Goal: Information Seeking & Learning: Learn about a topic

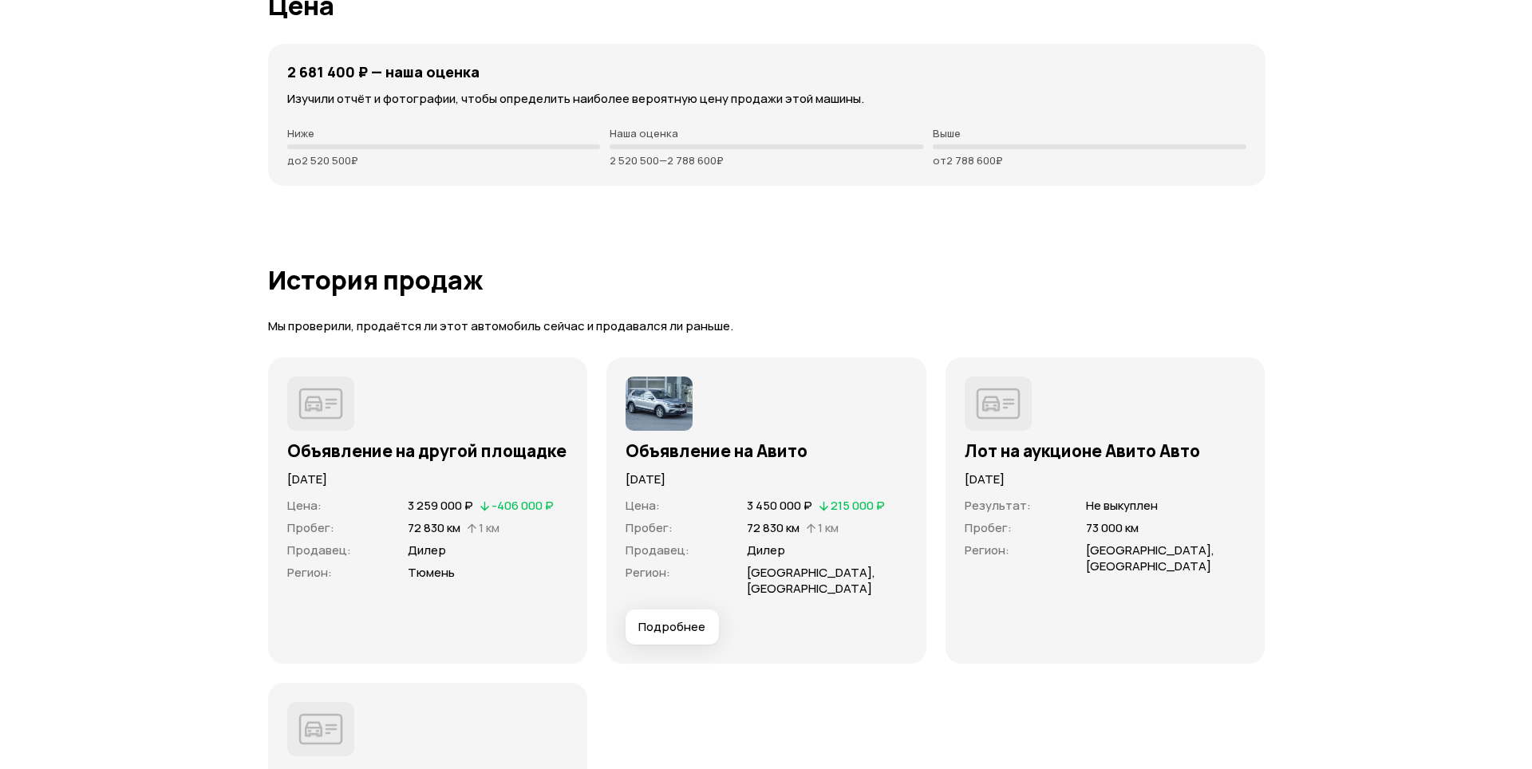
scroll to position [4308, 0]
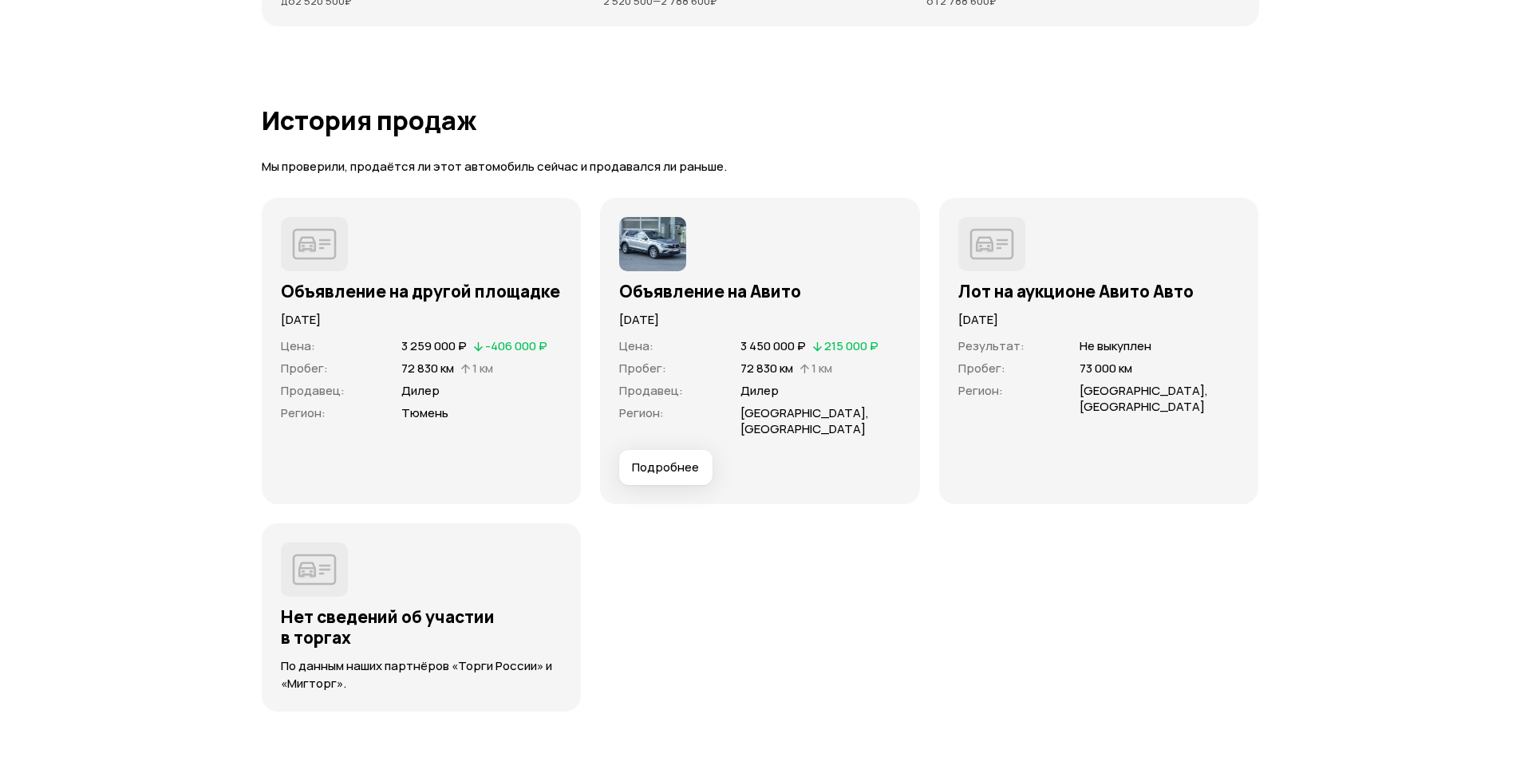
click at [677, 472] on span "Подробнее" at bounding box center [665, 467] width 67 height 16
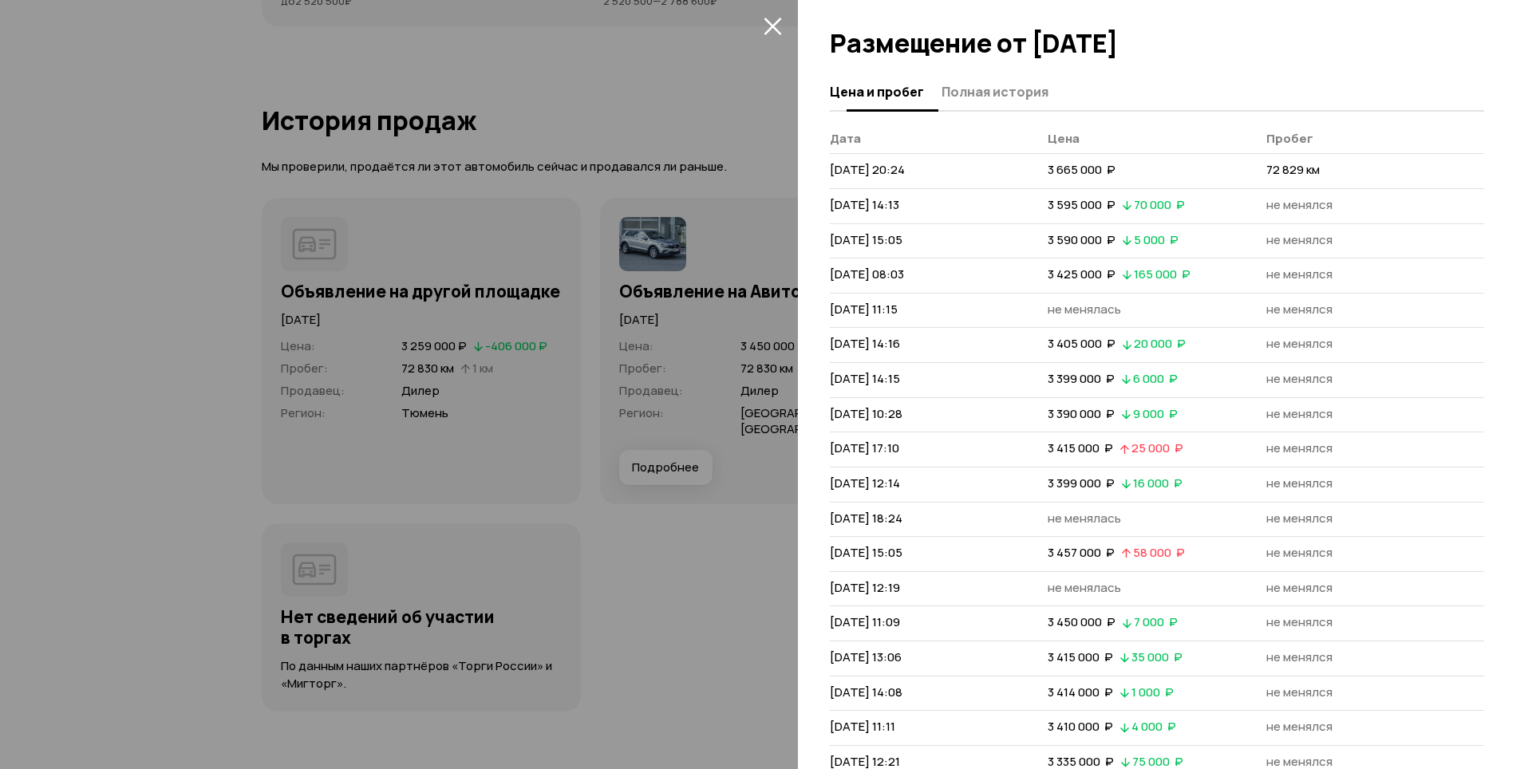
click at [986, 100] on span "Полная история" at bounding box center [994, 92] width 107 height 16
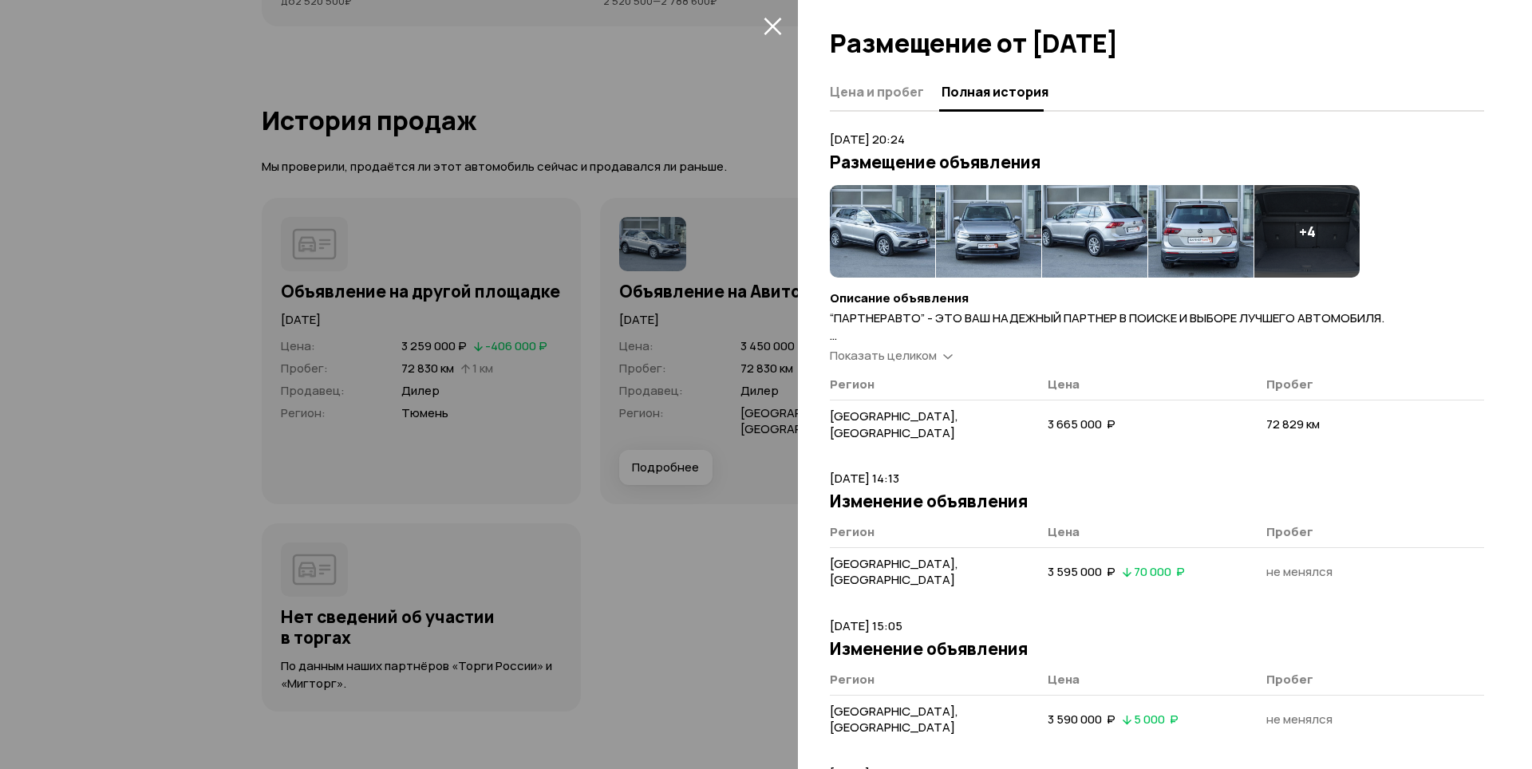
click at [903, 236] on img at bounding box center [882, 231] width 105 height 93
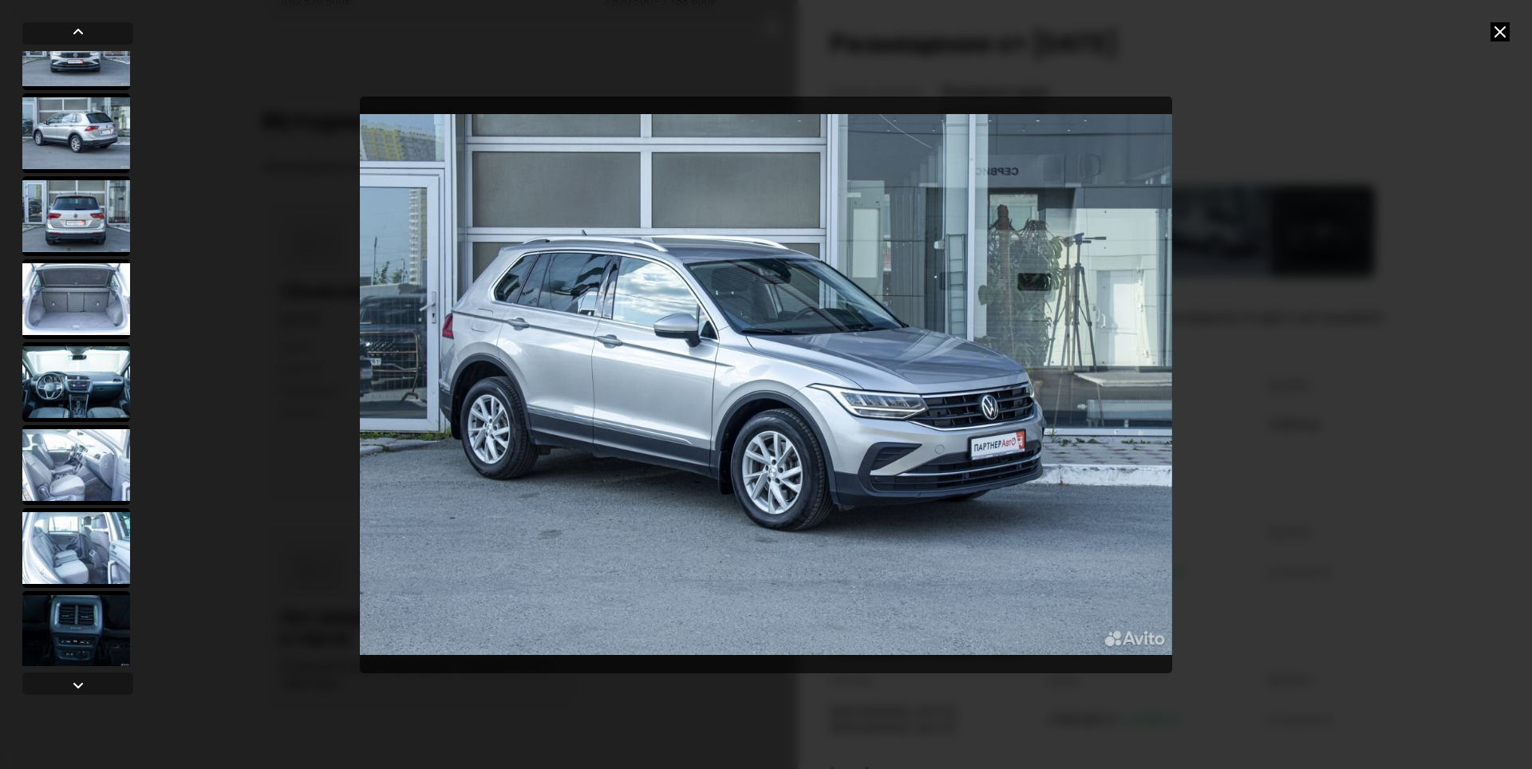
scroll to position [133, 0]
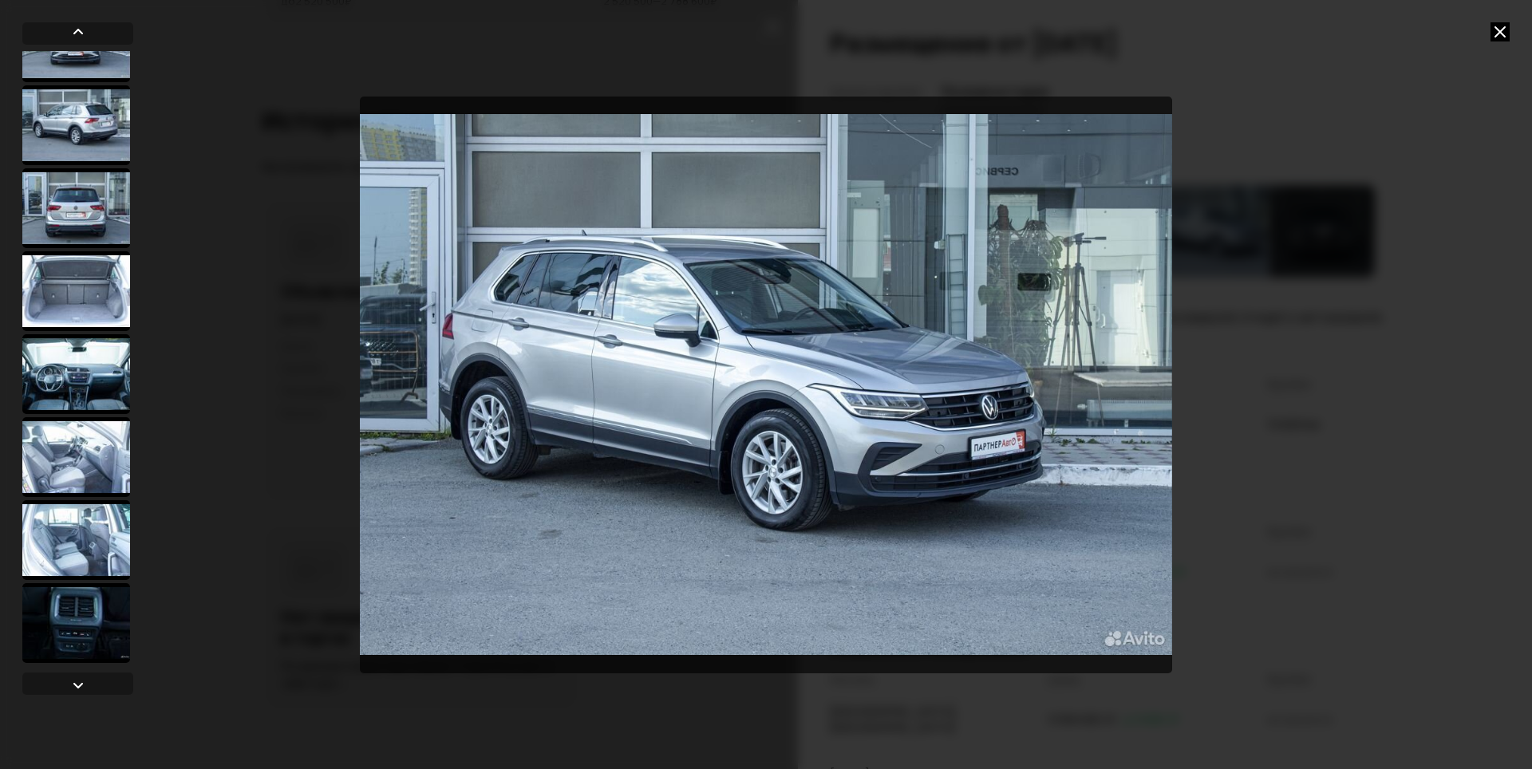
click at [68, 364] on div at bounding box center [76, 374] width 108 height 80
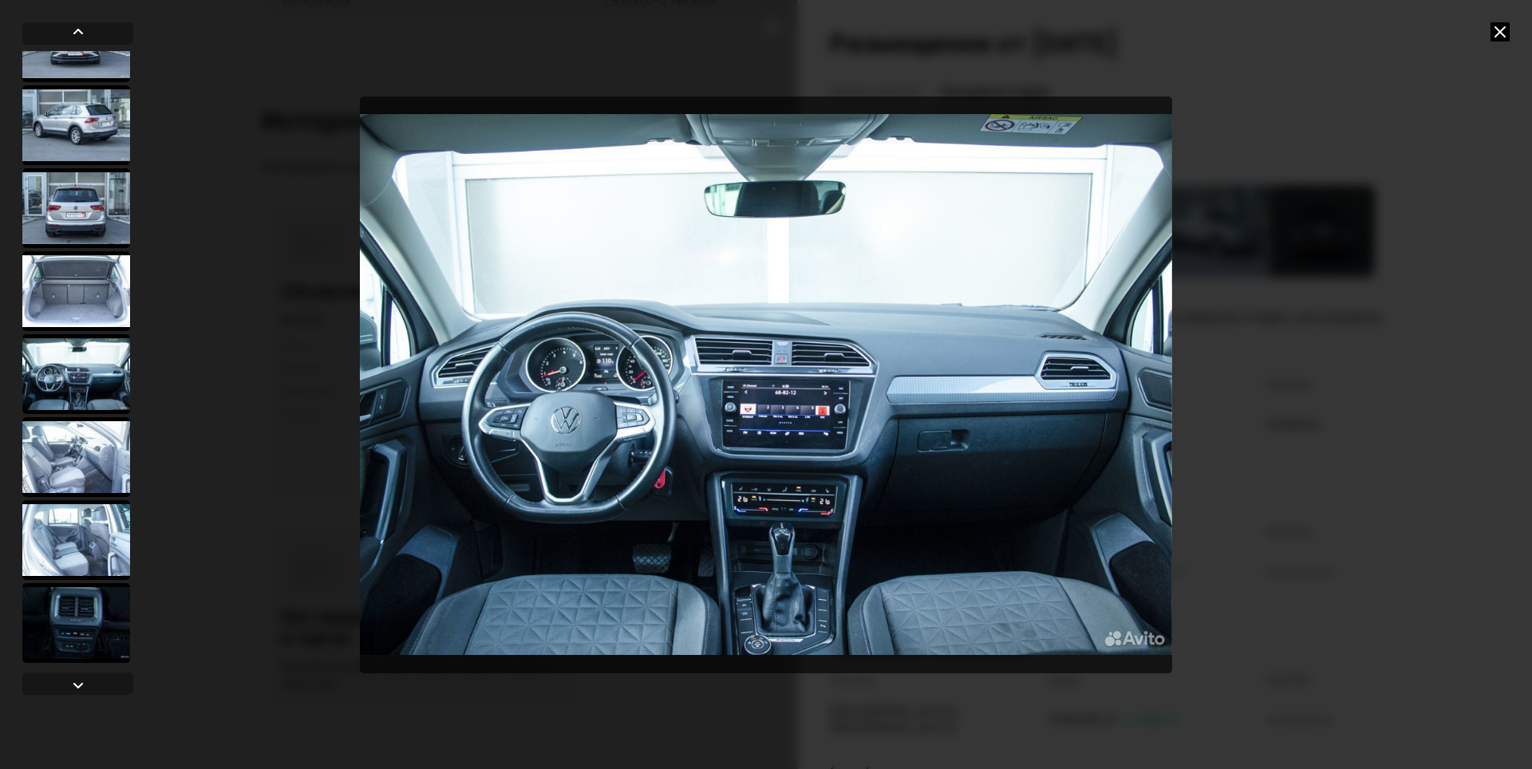
scroll to position [132, 0]
click at [562, 377] on img "Go to Slide 6" at bounding box center [766, 385] width 812 height 577
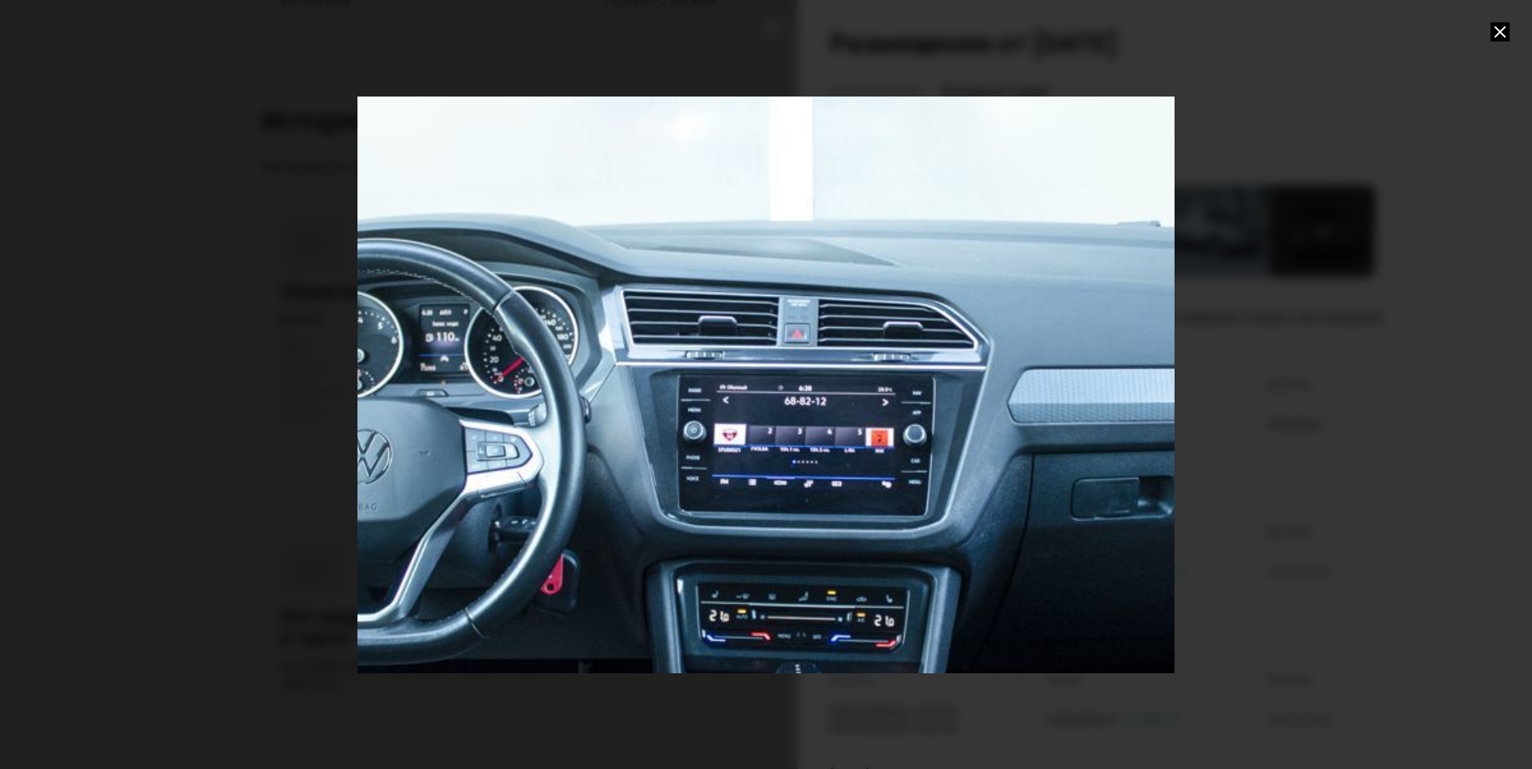
click at [570, 392] on div "Go to Slide 6" at bounding box center [766, 384] width 1634 height 1153
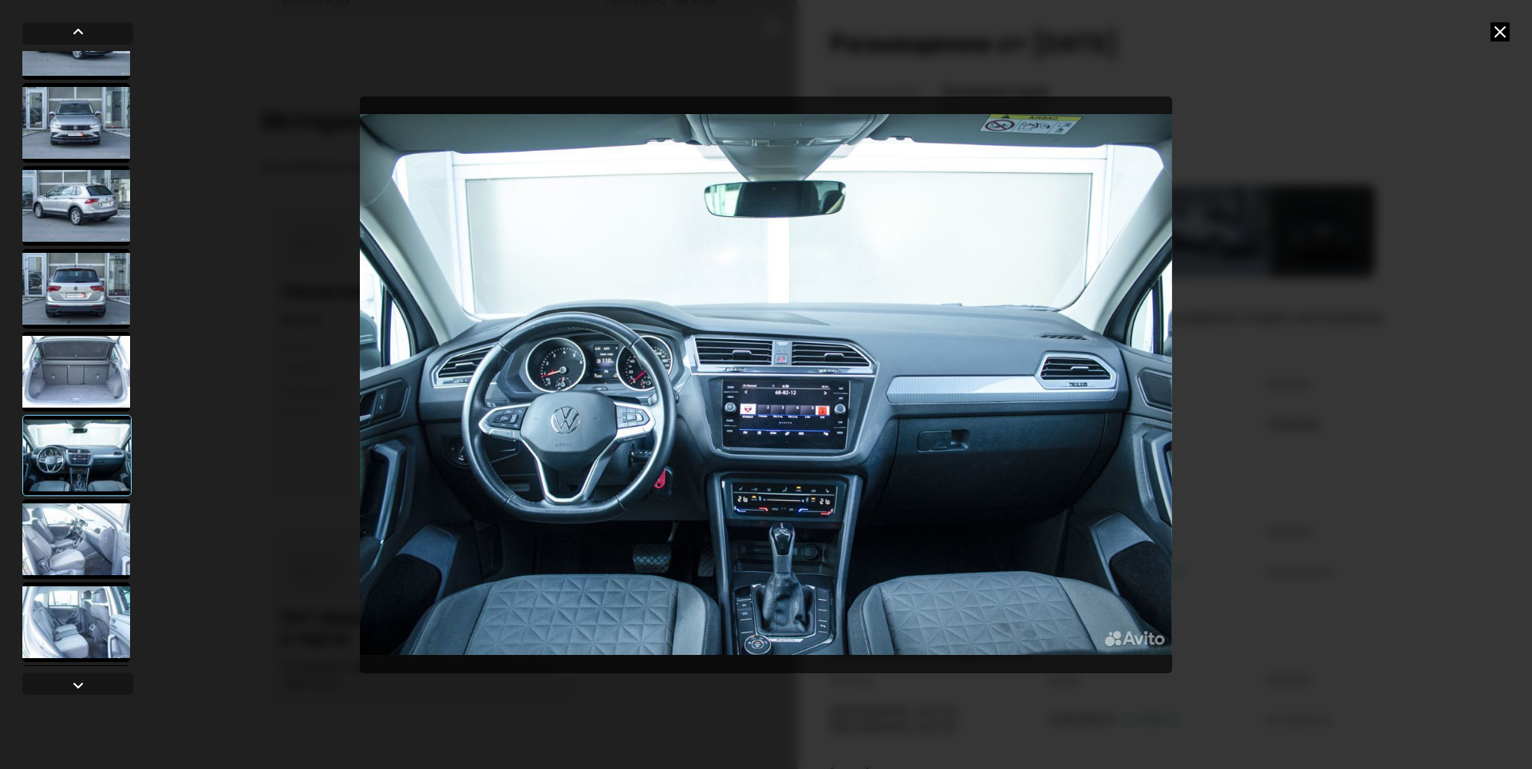
scroll to position [80, 0]
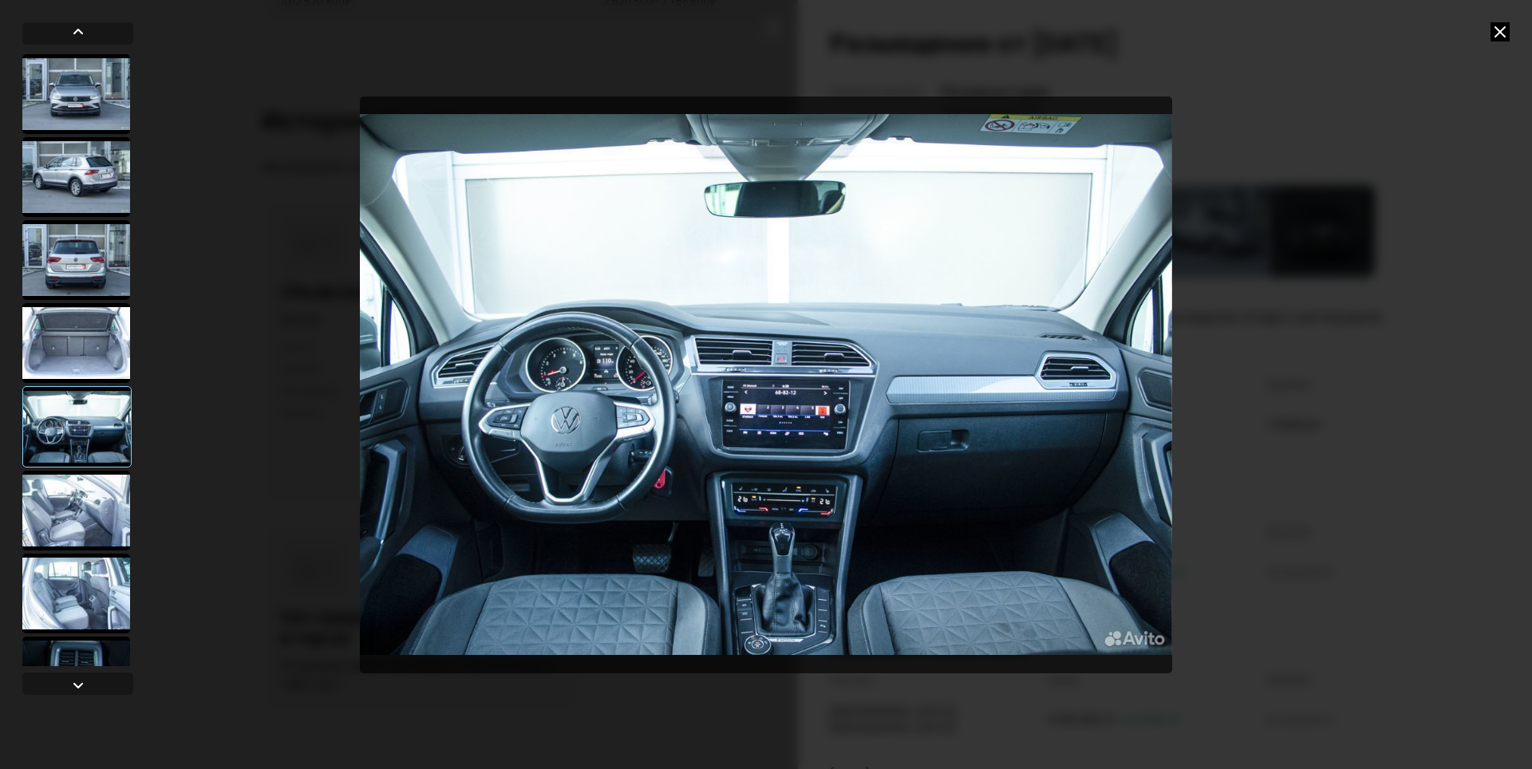
drag, startPoint x: 100, startPoint y: 520, endPoint x: 101, endPoint y: 532, distance: 12.1
click at [99, 521] on div at bounding box center [76, 511] width 108 height 80
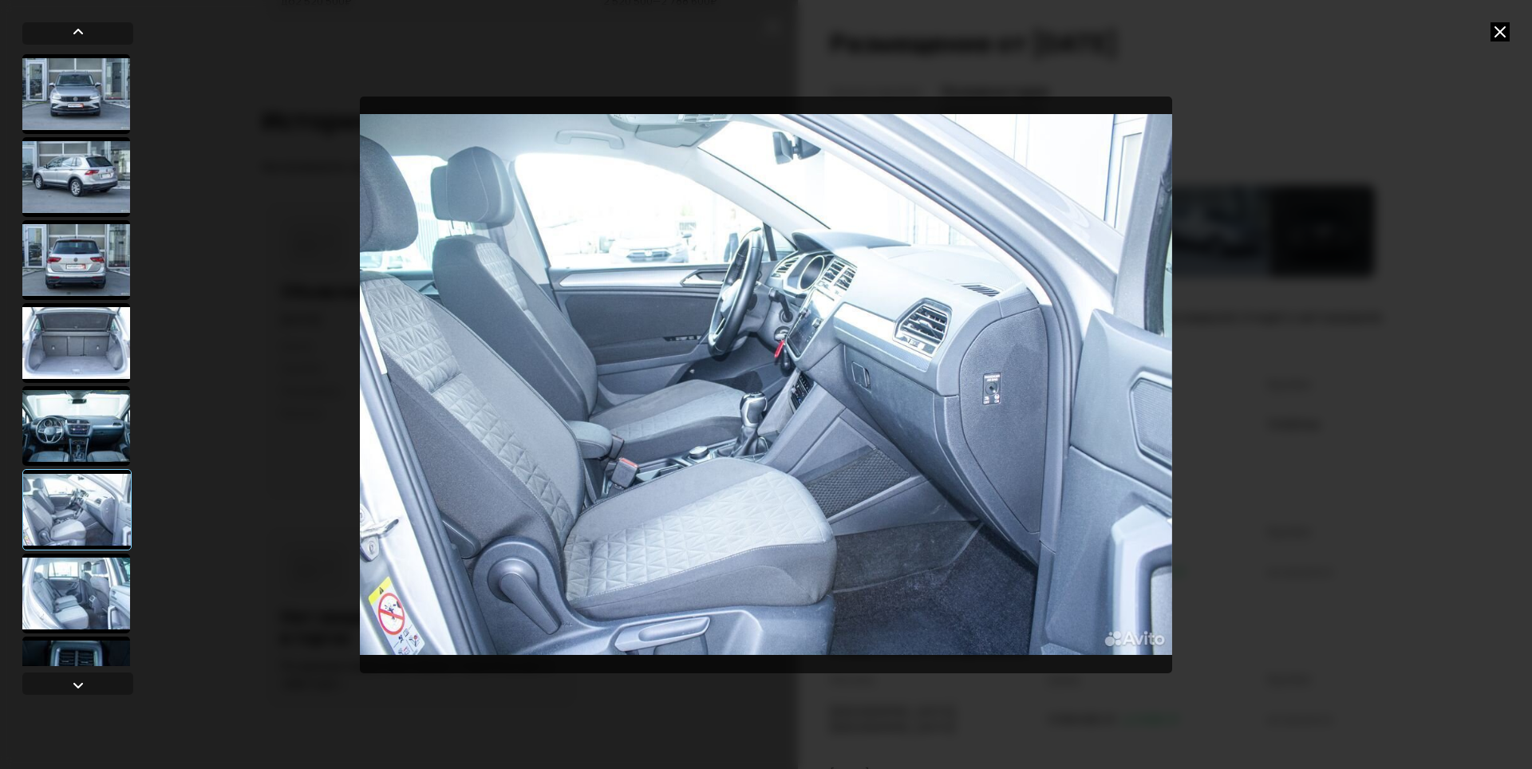
click at [101, 578] on div at bounding box center [76, 594] width 108 height 80
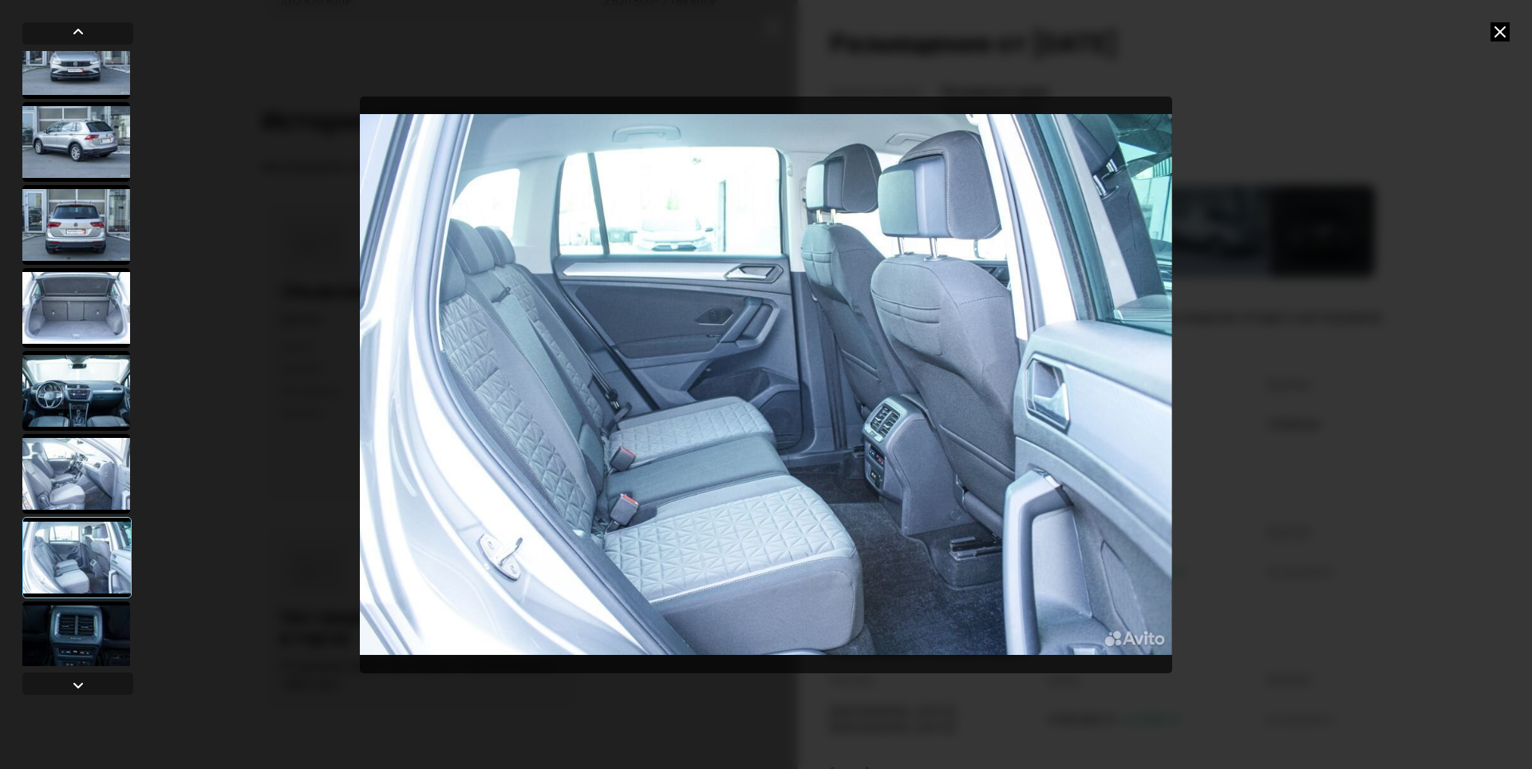
scroll to position [133, 0]
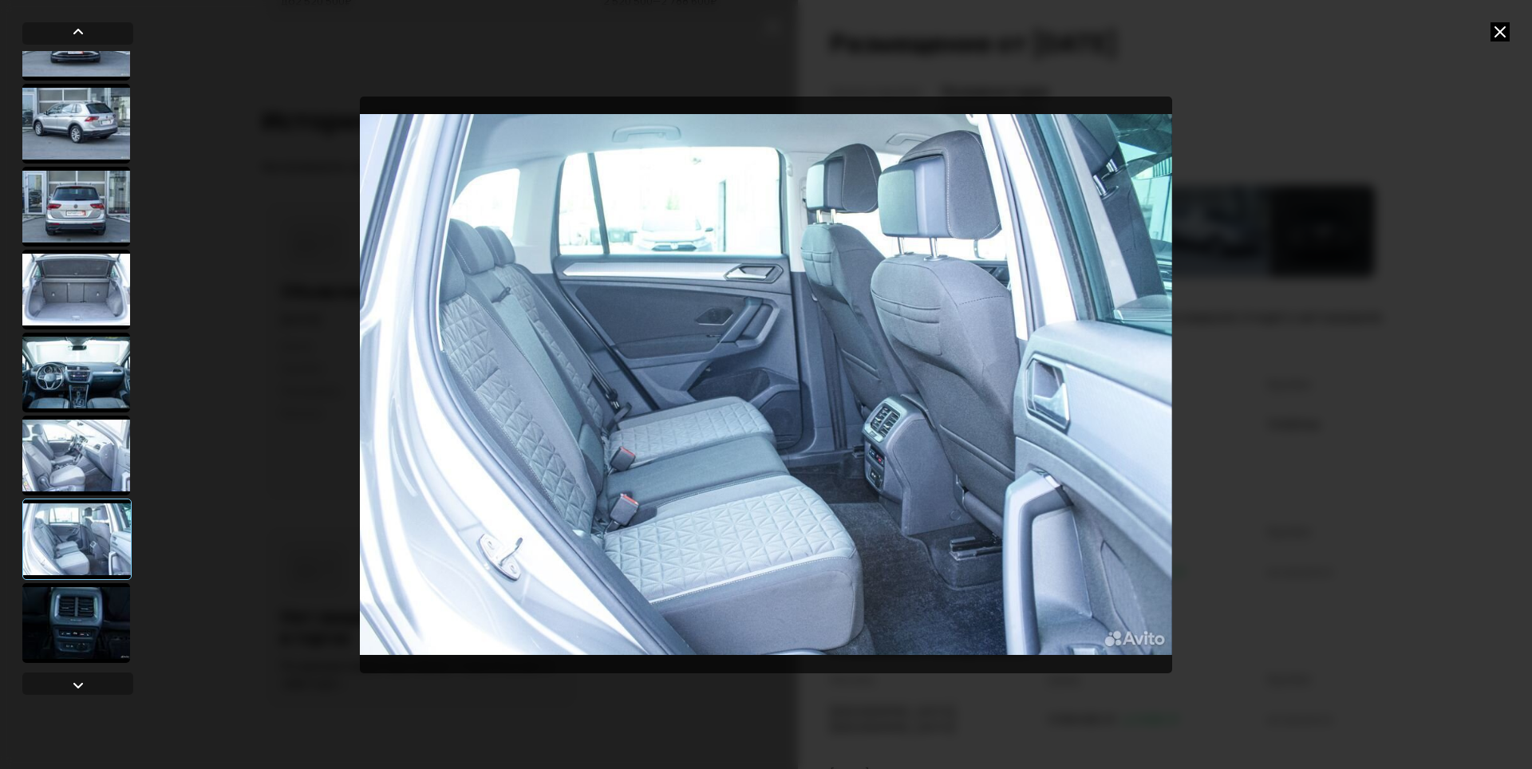
click at [86, 590] on div at bounding box center [76, 623] width 108 height 80
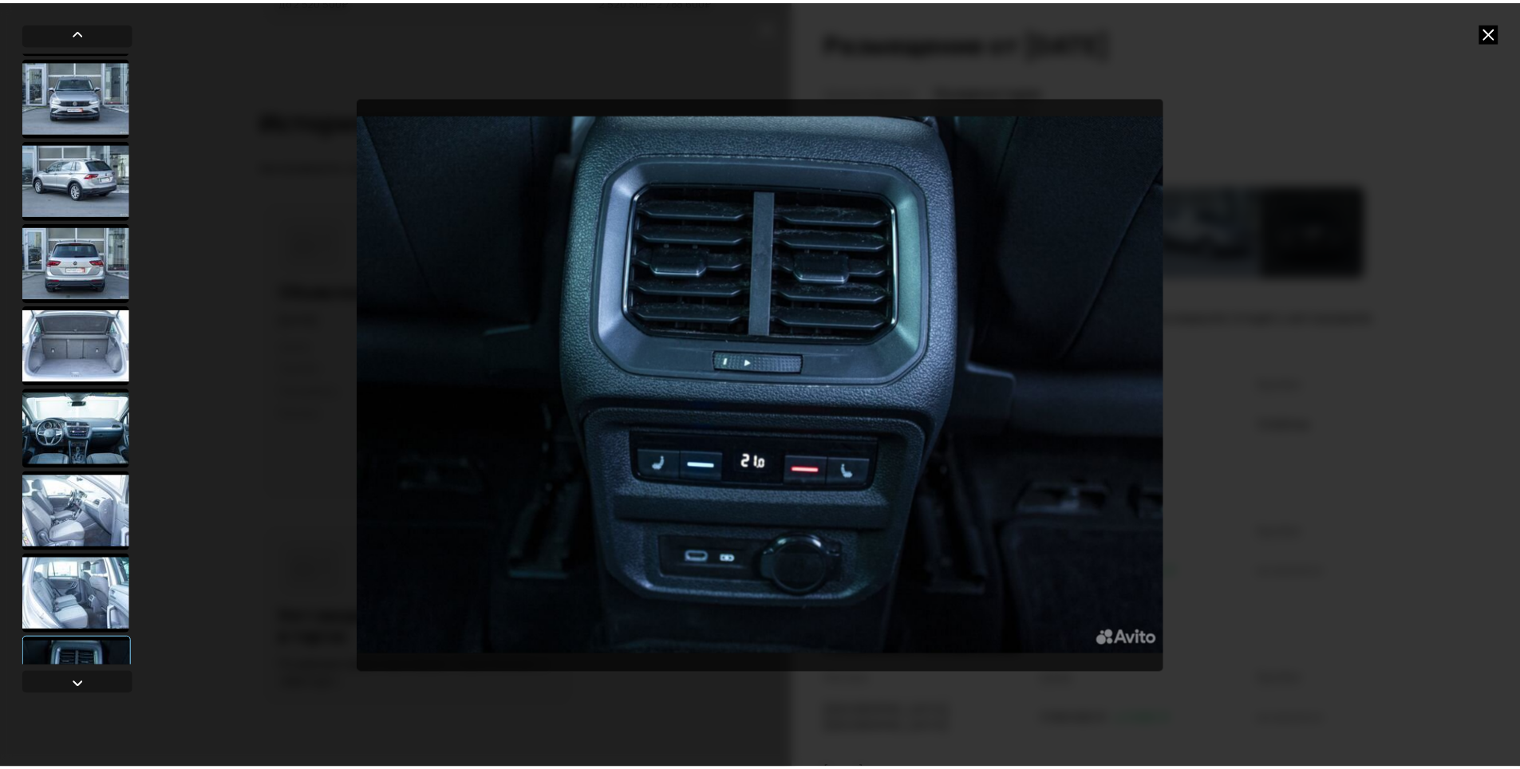
scroll to position [0, 0]
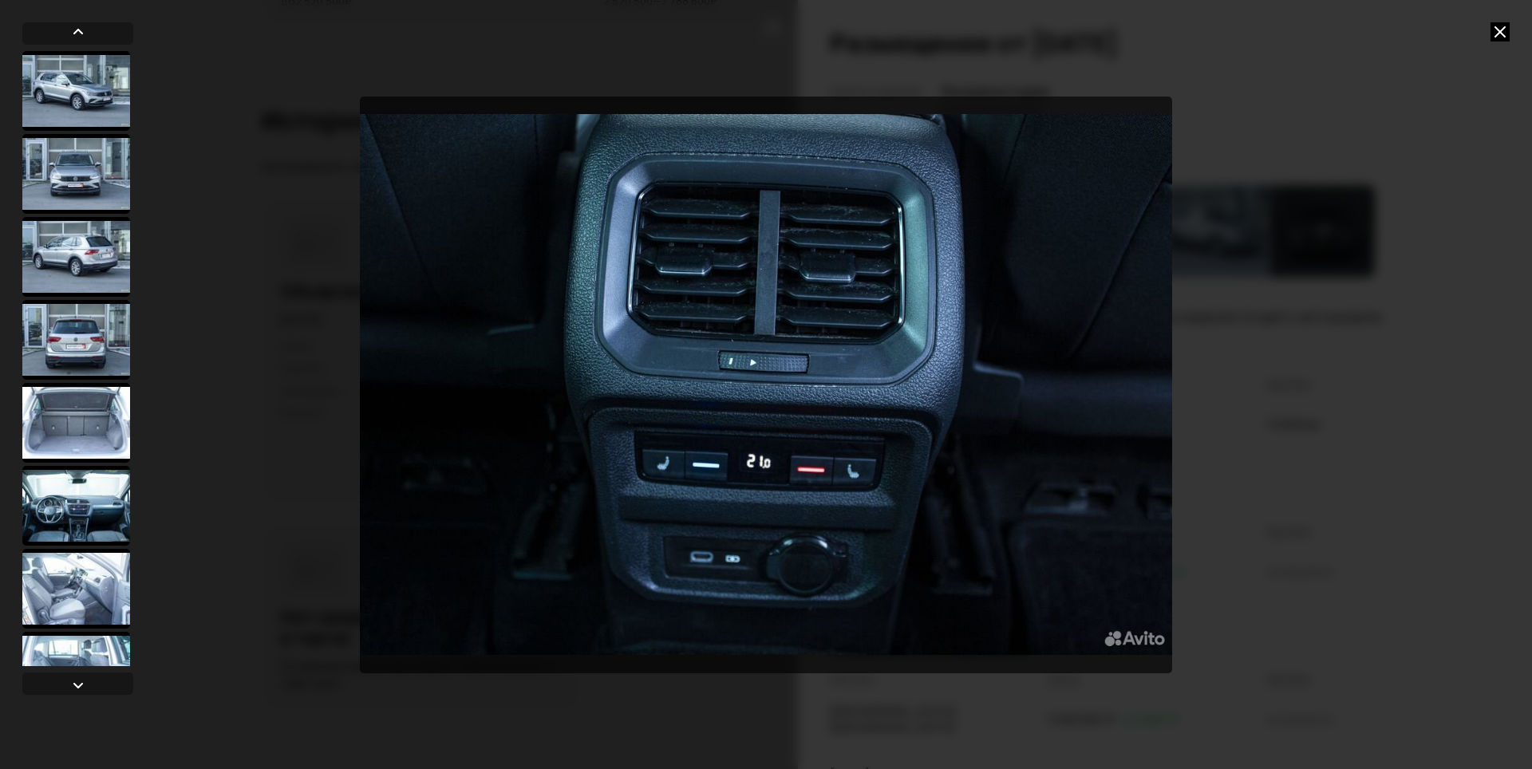
click at [61, 247] on div at bounding box center [76, 257] width 108 height 80
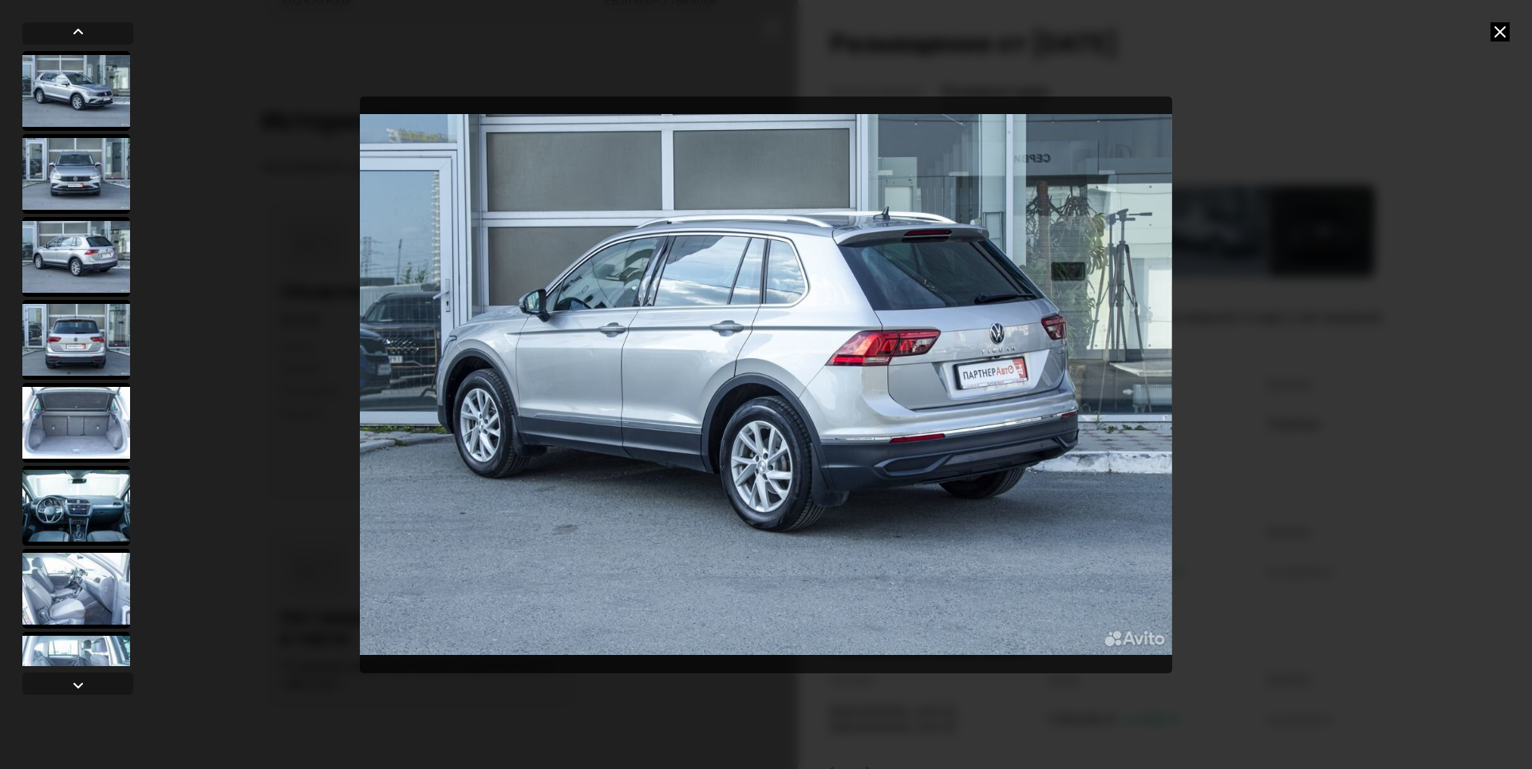
click at [81, 156] on div at bounding box center [76, 174] width 108 height 80
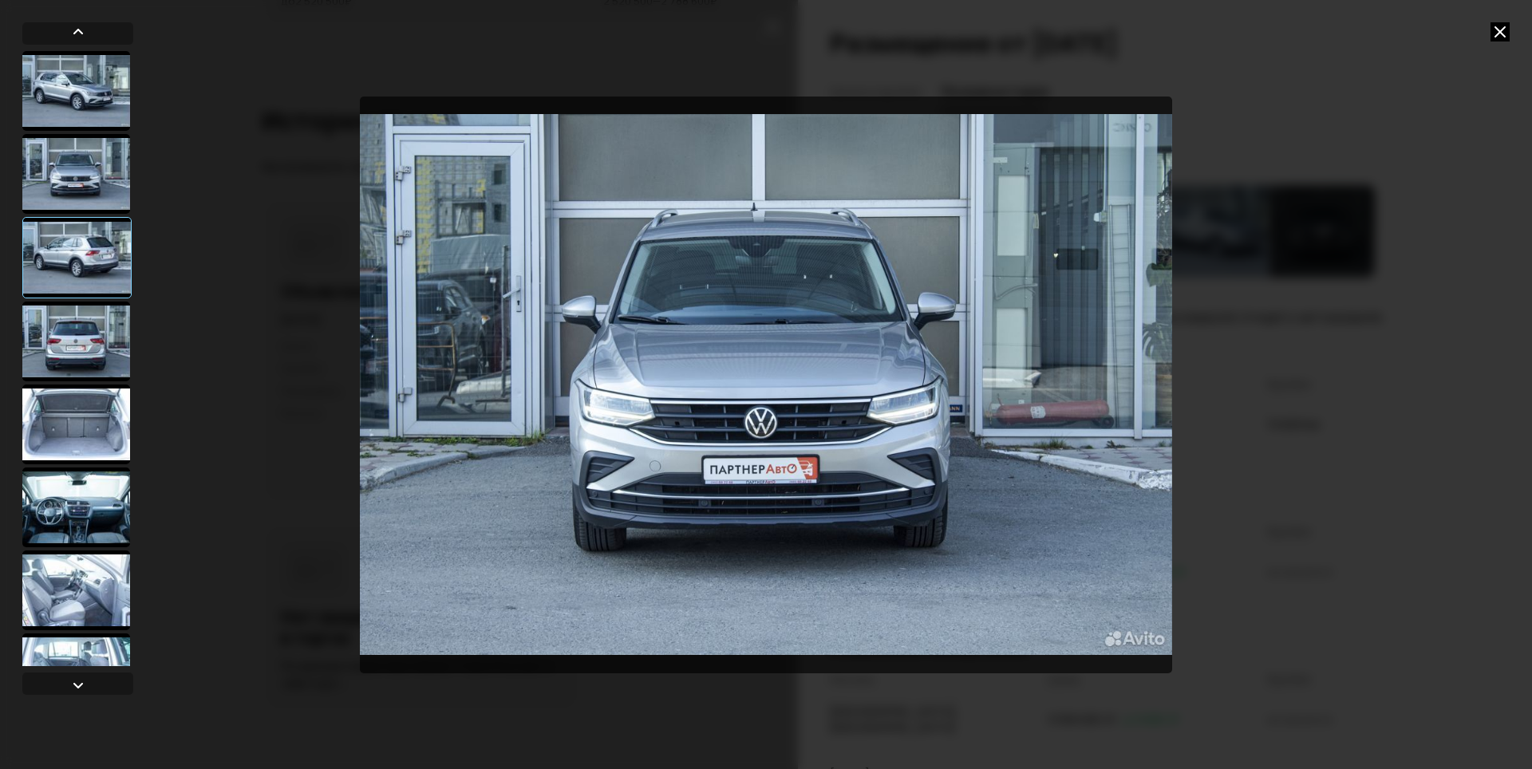
click at [75, 65] on div at bounding box center [76, 91] width 108 height 80
click at [85, 110] on div at bounding box center [76, 91] width 108 height 80
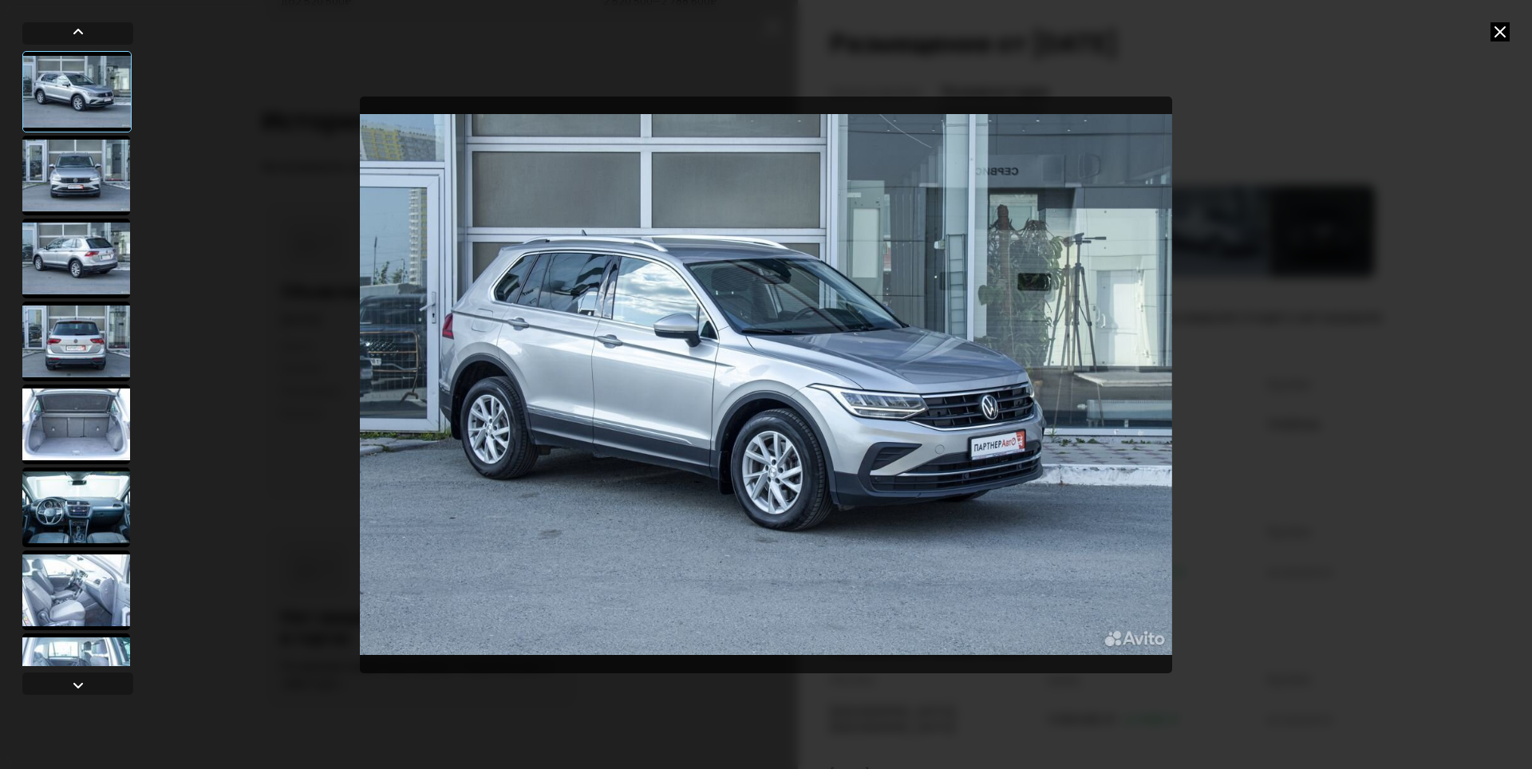
click at [1506, 23] on icon at bounding box center [1499, 31] width 19 height 19
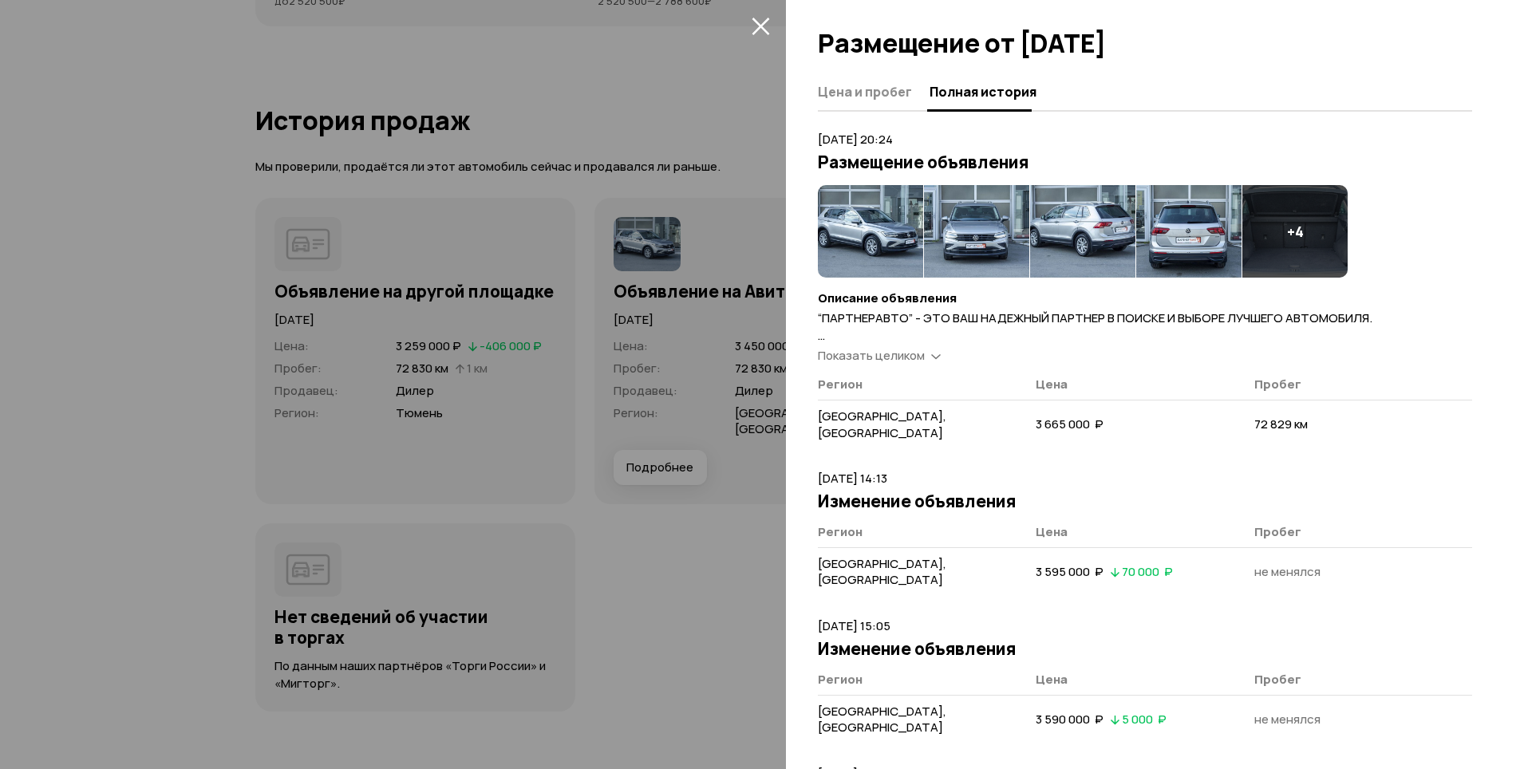
click at [546, 125] on div at bounding box center [760, 384] width 1520 height 769
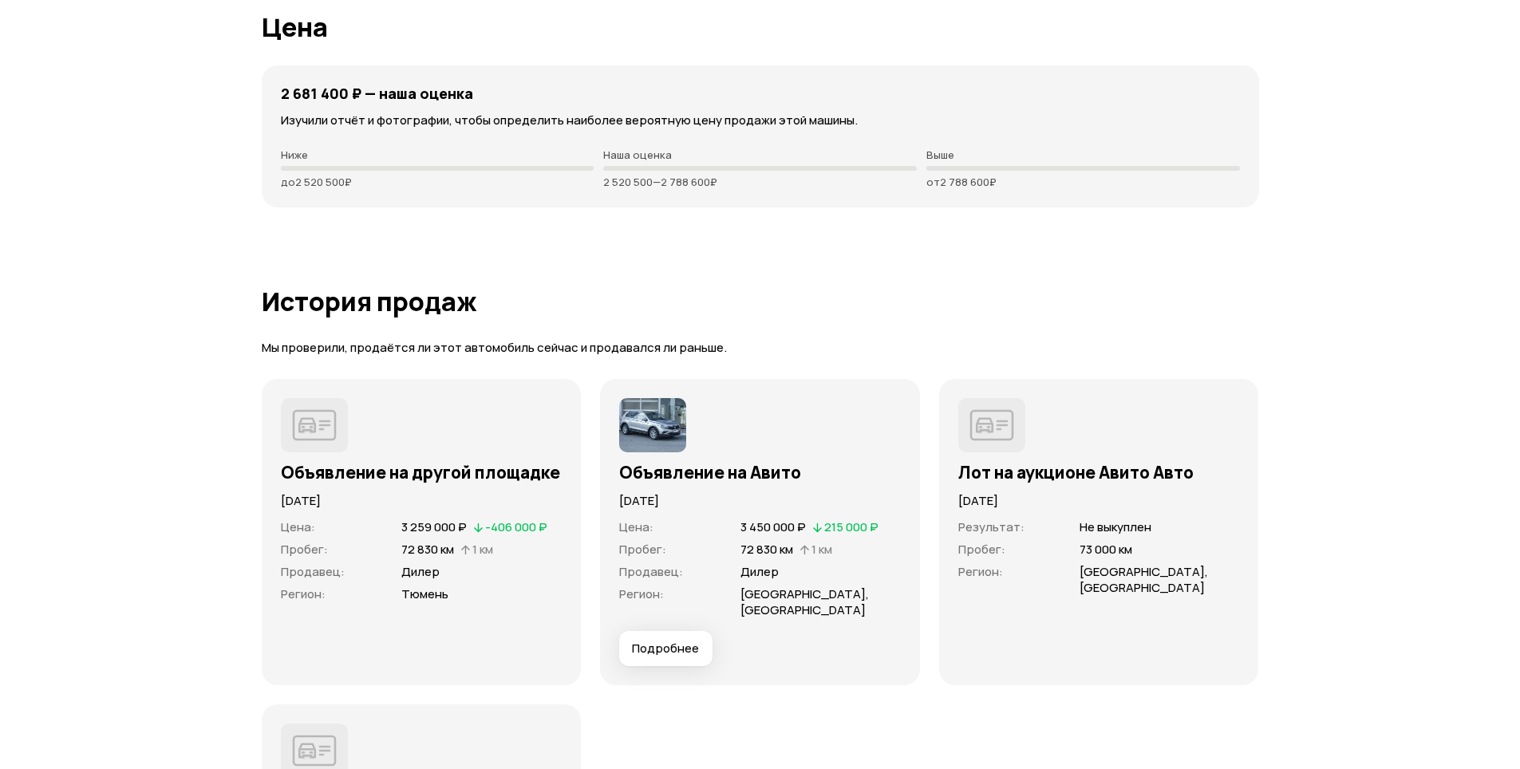
scroll to position [3909, 0]
